Goal: Information Seeking & Learning: Learn about a topic

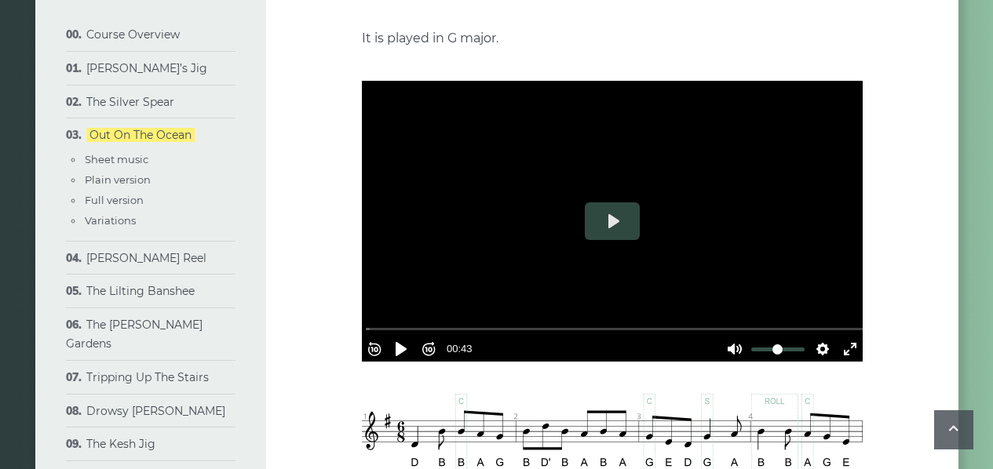
scroll to position [250, 0]
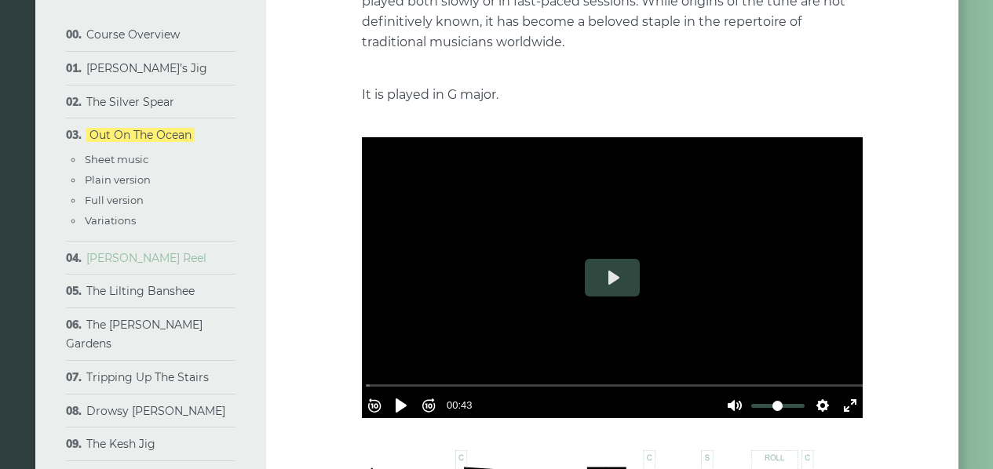
click at [126, 257] on link "[PERSON_NAME] Reel" at bounding box center [146, 258] width 120 height 14
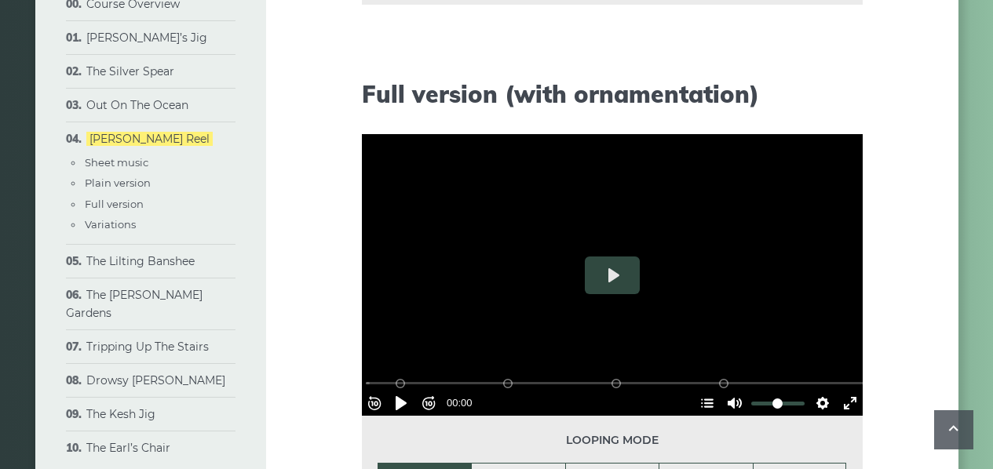
scroll to position [2053, 0]
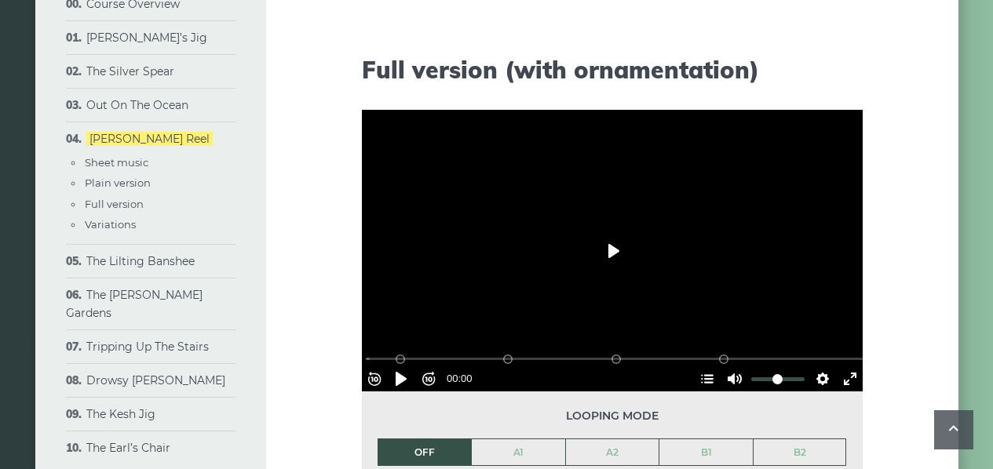
click at [611, 248] on button "Play" at bounding box center [612, 251] width 55 height 38
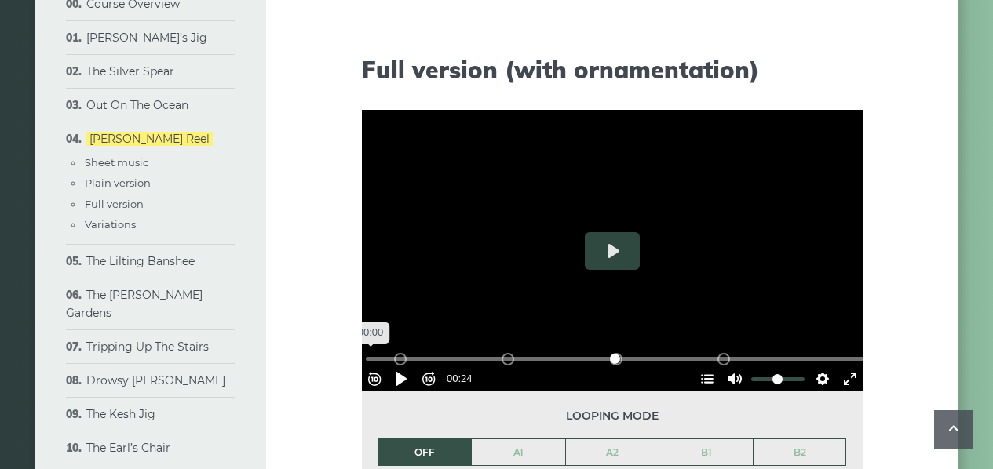
drag, startPoint x: 518, startPoint y: 350, endPoint x: 345, endPoint y: 341, distance: 172.9
click at [366, 352] on input "Seek" at bounding box center [615, 359] width 499 height 15
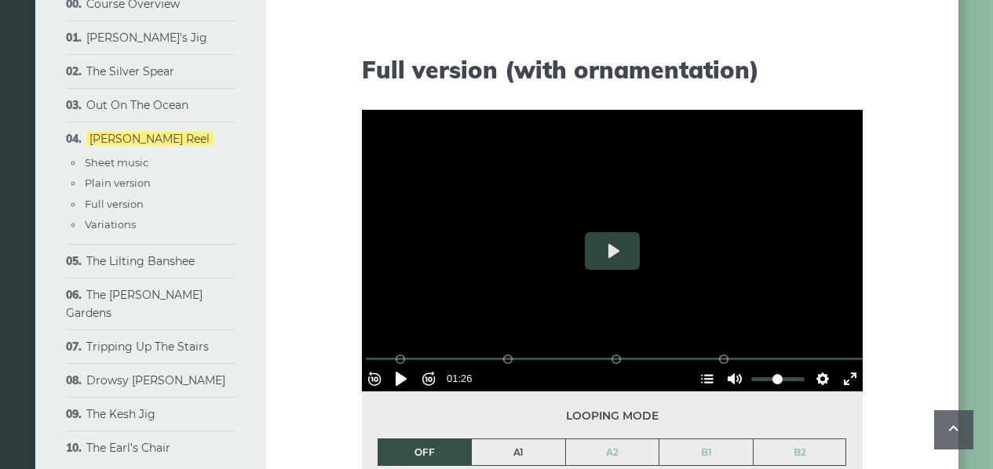
click at [512, 451] on link "A1" at bounding box center [518, 453] width 93 height 27
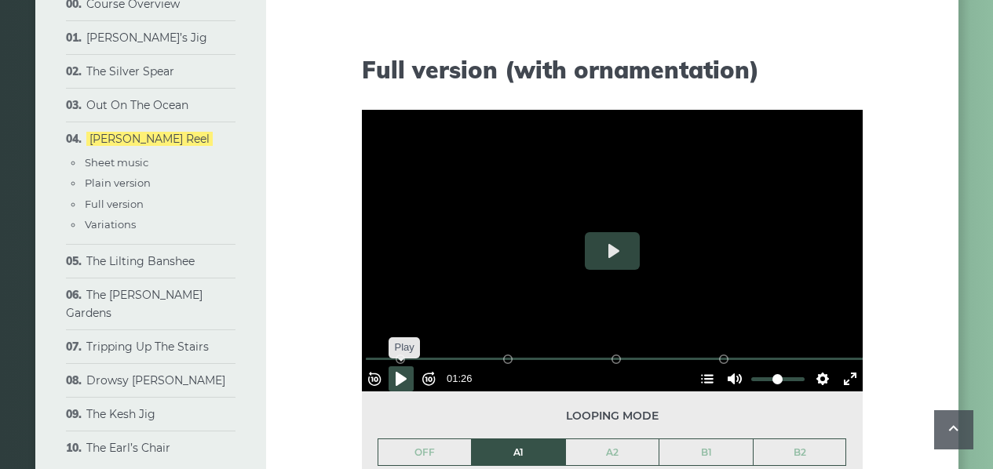
click at [407, 372] on button "Pause Play" at bounding box center [401, 379] width 25 height 25
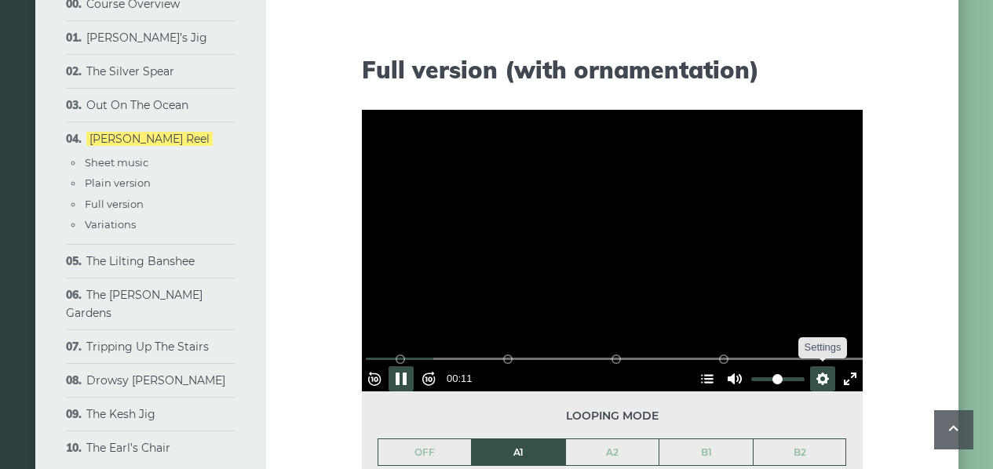
click at [817, 370] on button "Settings" at bounding box center [822, 379] width 25 height 25
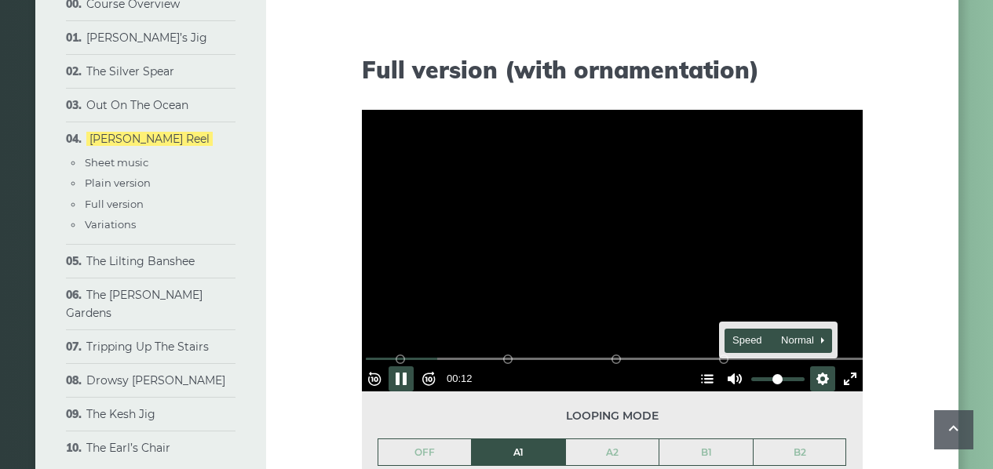
click at [801, 342] on button "Speed Normal" at bounding box center [778, 341] width 108 height 24
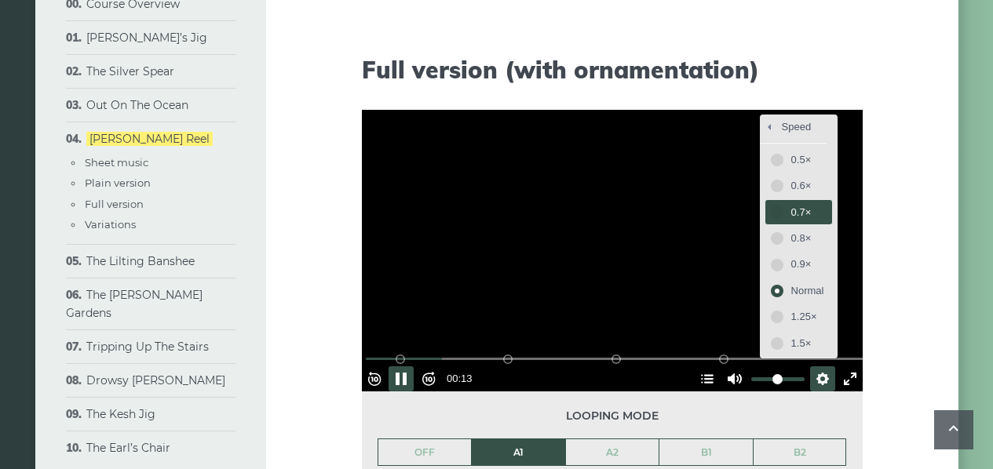
click at [791, 204] on span "0.7×" at bounding box center [807, 212] width 33 height 17
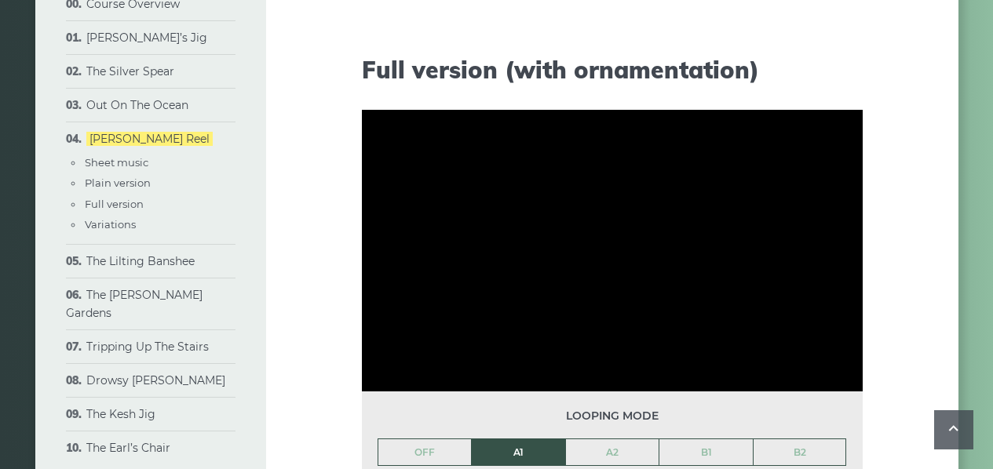
click at [627, 451] on link "A2" at bounding box center [612, 453] width 93 height 27
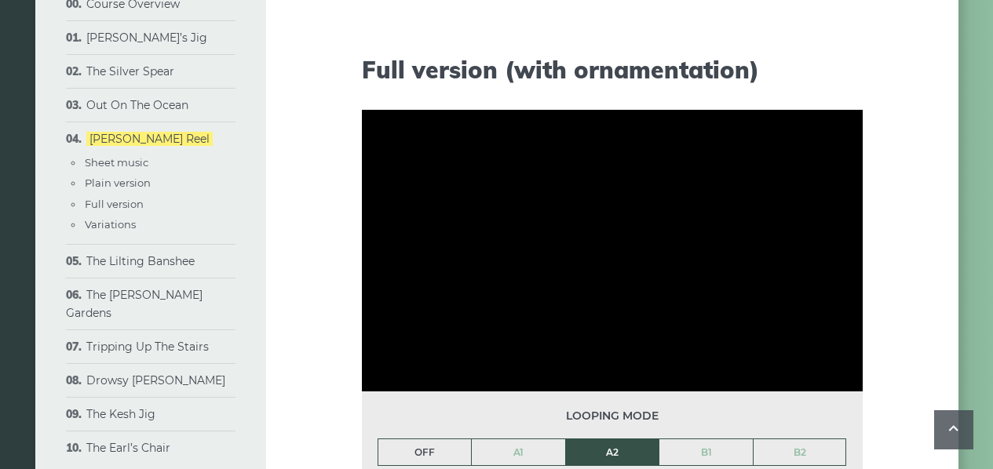
click at [433, 454] on link "OFF" at bounding box center [424, 453] width 93 height 27
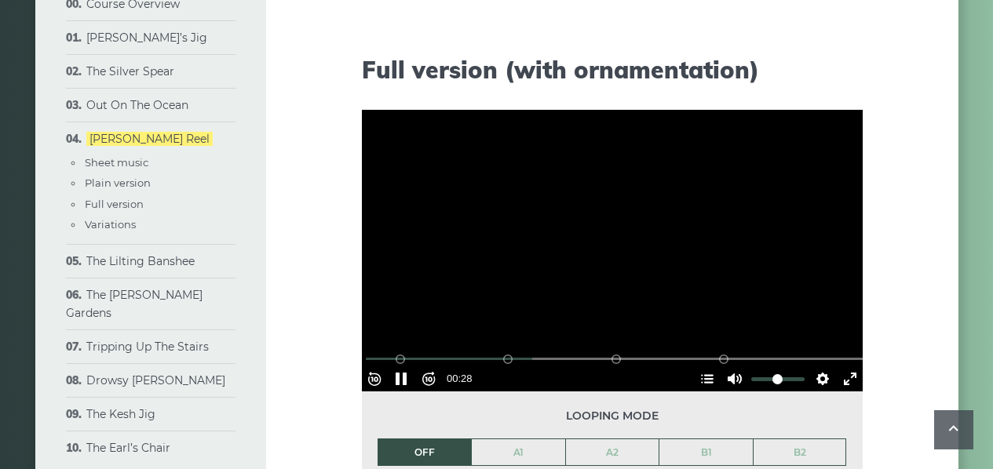
click at [582, 250] on div at bounding box center [612, 251] width 501 height 282
type input "*****"
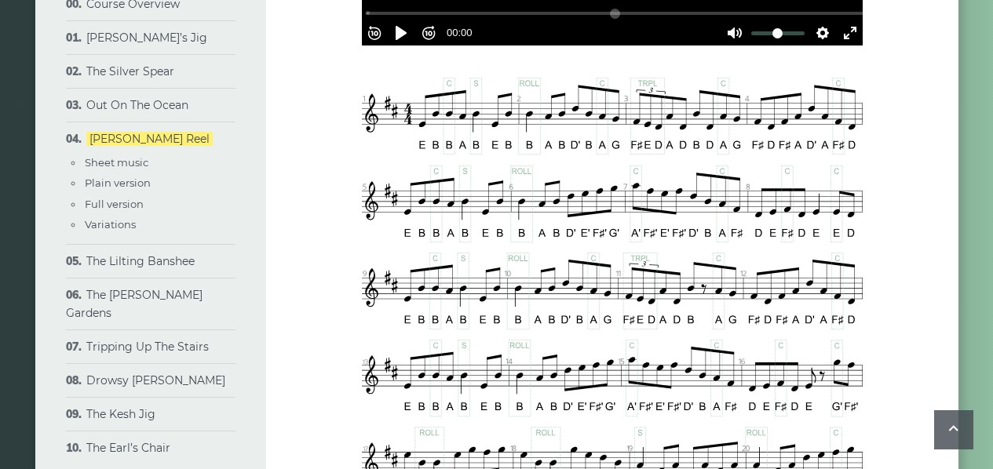
scroll to position [1149, 0]
